Goal: Information Seeking & Learning: Find specific fact

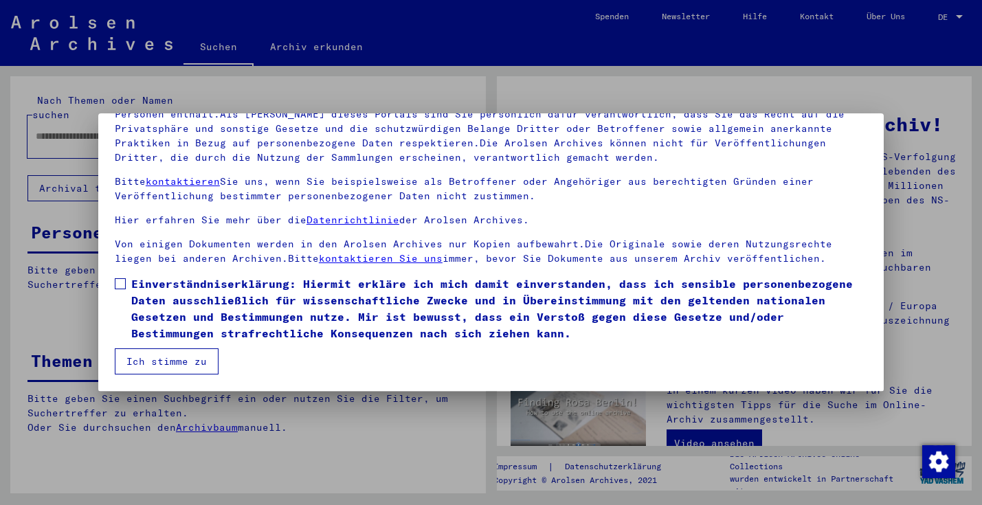
scroll to position [120, 0]
click at [122, 283] on span at bounding box center [120, 283] width 11 height 11
click at [169, 364] on button "Ich stimme zu" at bounding box center [167, 362] width 104 height 26
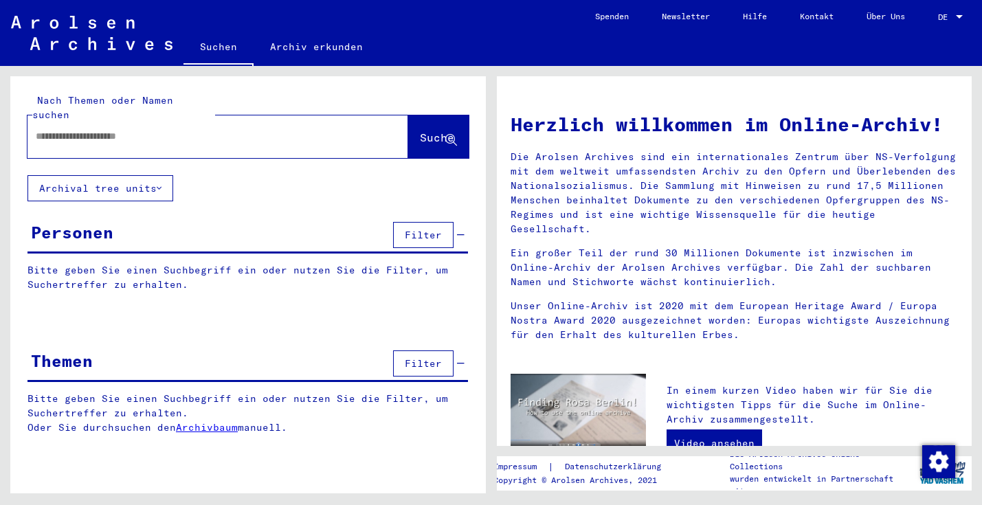
click at [100, 129] on input "text" at bounding box center [201, 136] width 331 height 14
click at [420, 131] on span "Suche" at bounding box center [437, 138] width 34 height 14
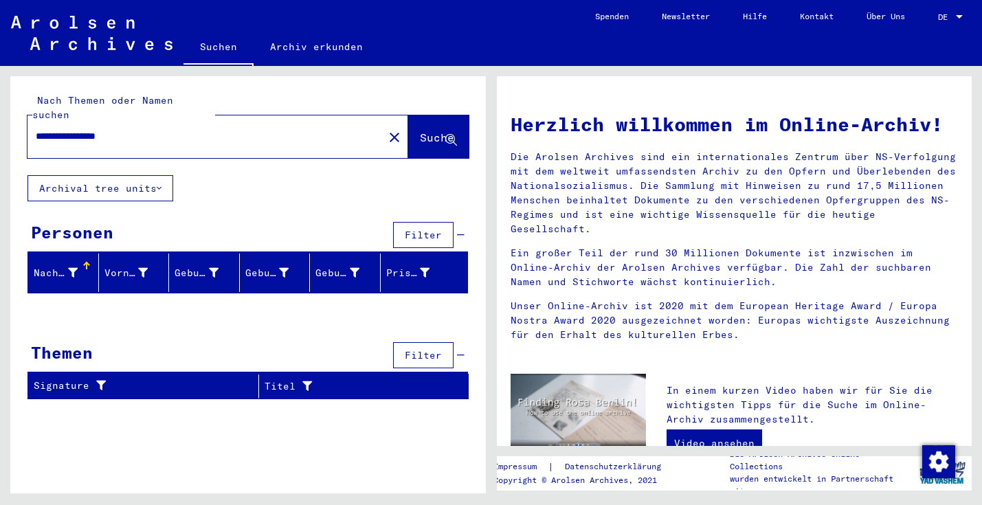
click at [127, 175] on button "Archival tree units" at bounding box center [100, 188] width 146 height 26
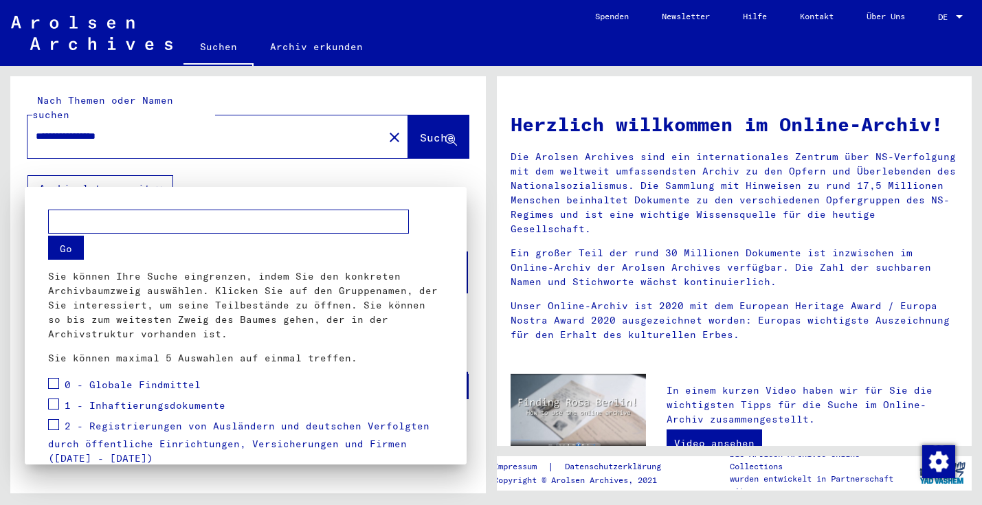
click at [247, 134] on div at bounding box center [491, 252] width 982 height 505
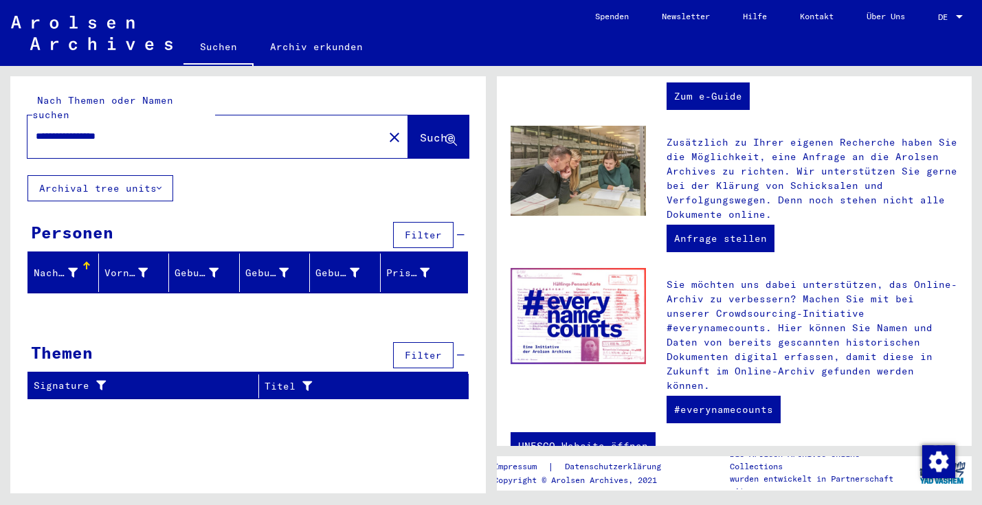
click at [89, 129] on input "**********" at bounding box center [201, 136] width 331 height 14
type input "*******"
click at [420, 131] on span "Suche" at bounding box center [437, 138] width 34 height 14
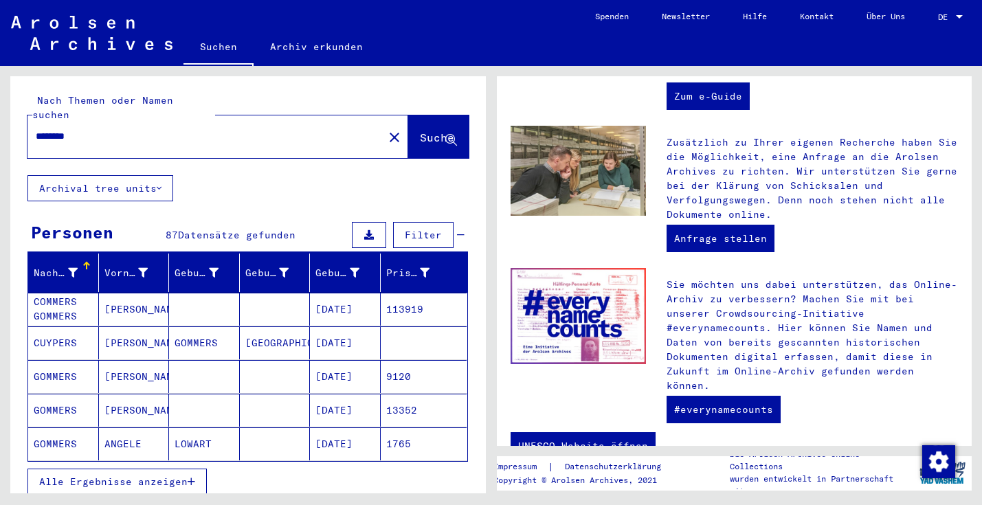
click at [355, 294] on mat-cell "[DATE]" at bounding box center [345, 309] width 71 height 33
